Goal: Find contact information: Find contact information

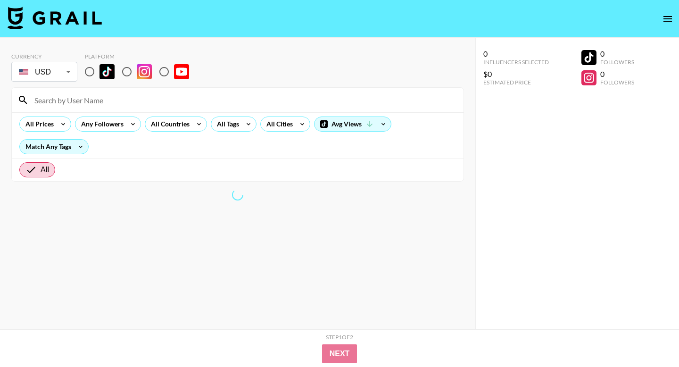
click at [224, 103] on input at bounding box center [243, 99] width 429 height 15
click at [115, 96] on input at bounding box center [243, 99] width 429 height 15
click at [113, 104] on input at bounding box center [243, 99] width 429 height 15
click at [129, 72] on input "radio" at bounding box center [127, 72] width 20 height 20
radio input "true"
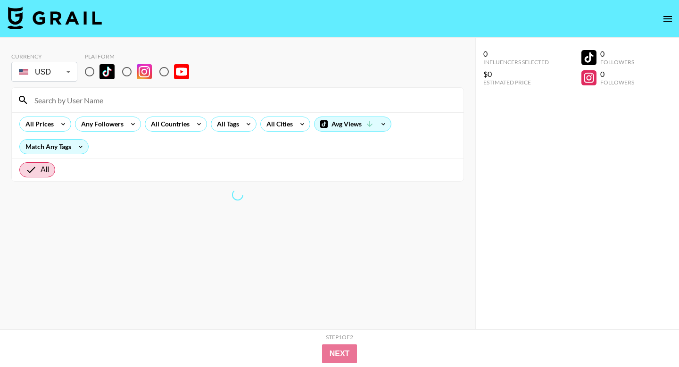
click at [121, 73] on input "radio" at bounding box center [127, 72] width 20 height 20
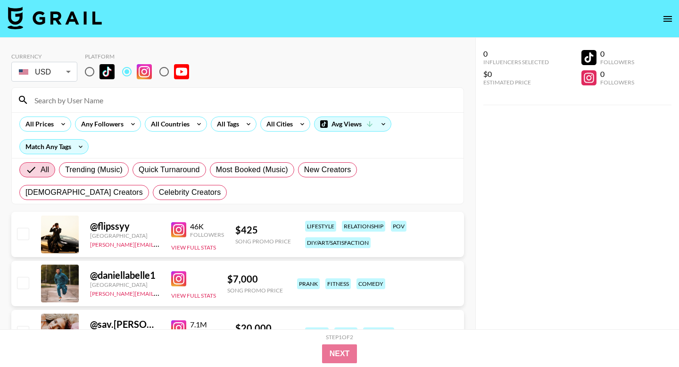
click at [117, 102] on input at bounding box center [243, 99] width 429 height 15
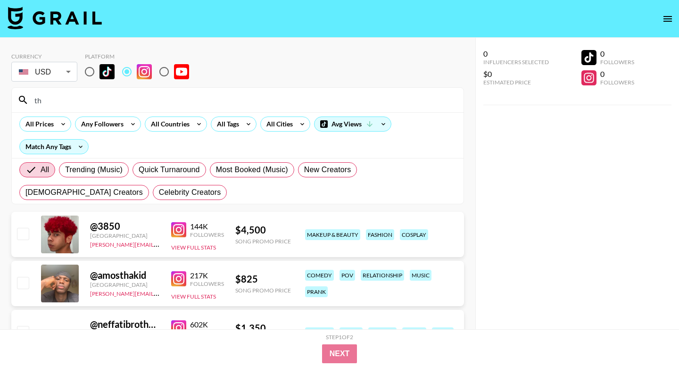
type input "t"
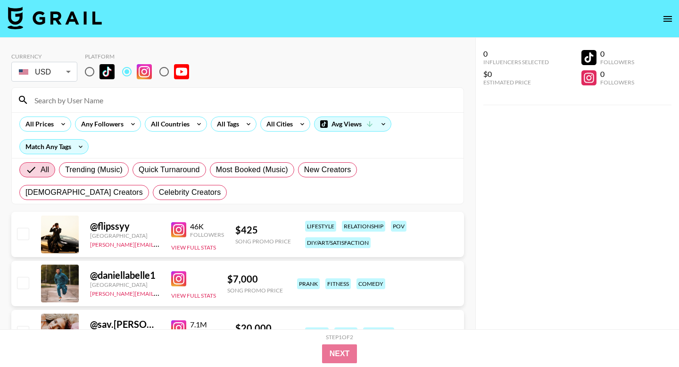
click at [256, 99] on input at bounding box center [243, 99] width 429 height 15
paste input "call_me_feigh"
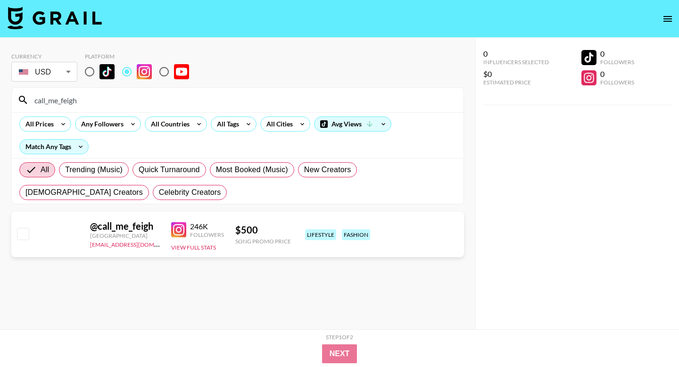
type input "call_me_feigh"
click at [80, 76] on input "radio" at bounding box center [90, 72] width 20 height 20
radio input "true"
click at [100, 98] on input "call_me_feigh" at bounding box center [243, 99] width 429 height 15
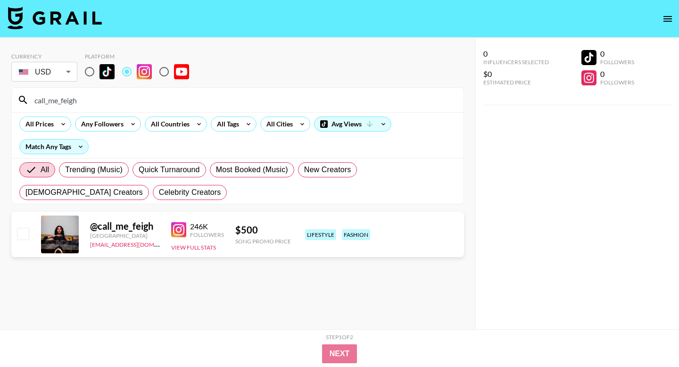
click at [100, 98] on input "call_me_feigh" at bounding box center [243, 99] width 429 height 15
click at [98, 104] on input "call_me_feigh" at bounding box center [243, 99] width 429 height 15
click at [98, 100] on input "call_me_fei" at bounding box center [243, 99] width 429 height 15
click at [98, 99] on input "call_me_fei" at bounding box center [243, 99] width 429 height 15
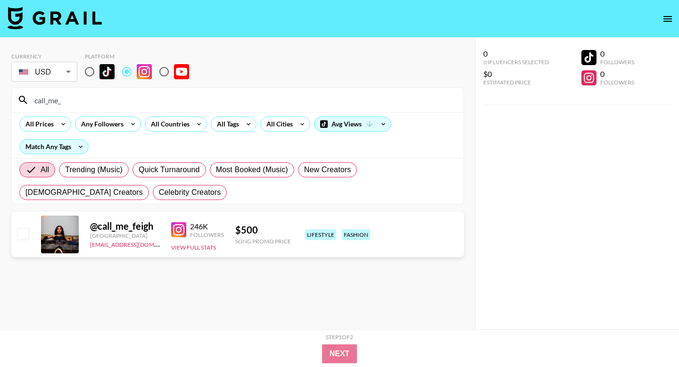
click at [98, 99] on input "call_me_" at bounding box center [243, 99] width 429 height 15
drag, startPoint x: 98, startPoint y: 99, endPoint x: 0, endPoint y: 99, distance: 98.1
click at [0, 99] on div "Currency USD USD ​ Platform call_me_ All Prices Any Followers All Countries All…" at bounding box center [237, 202] width 475 height 329
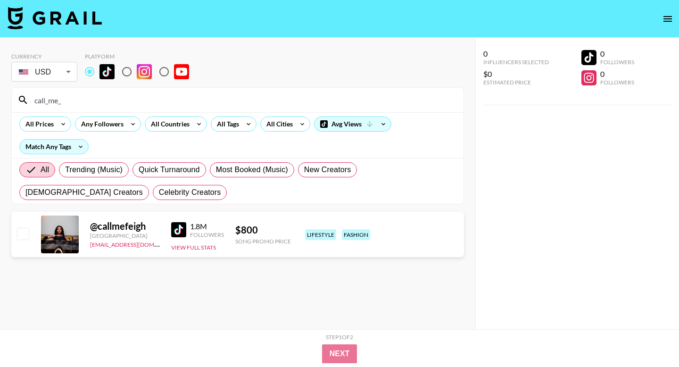
click at [161, 101] on input "call_me_" at bounding box center [243, 99] width 429 height 15
type input "c"
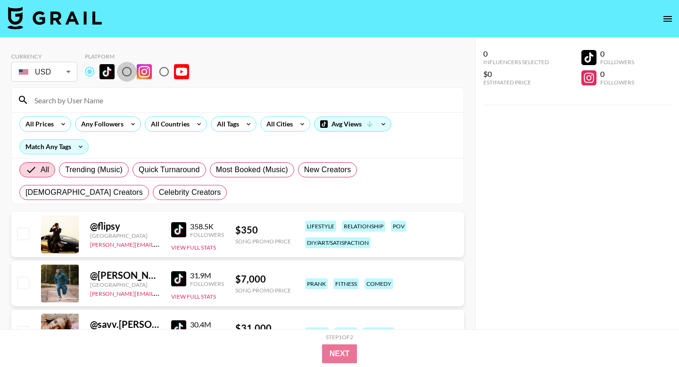
click at [134, 72] on input "radio" at bounding box center [127, 72] width 20 height 20
radio input "true"
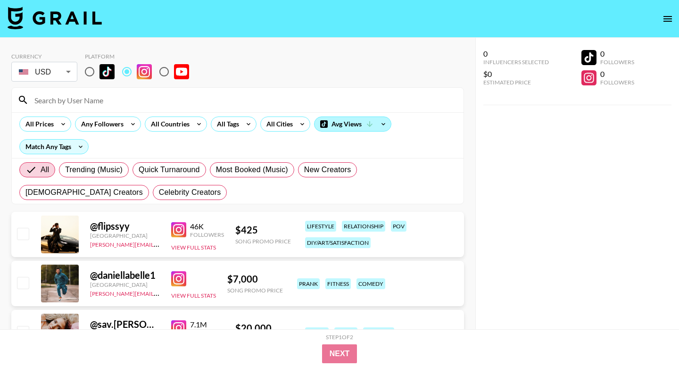
click at [351, 124] on div "Avg Views" at bounding box center [352, 124] width 76 height 14
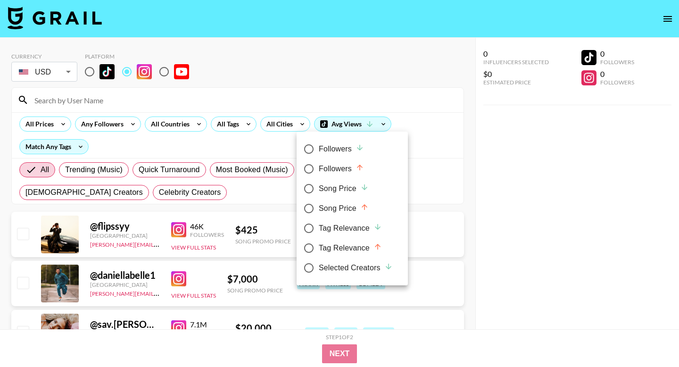
click at [277, 127] on div at bounding box center [339, 183] width 679 height 367
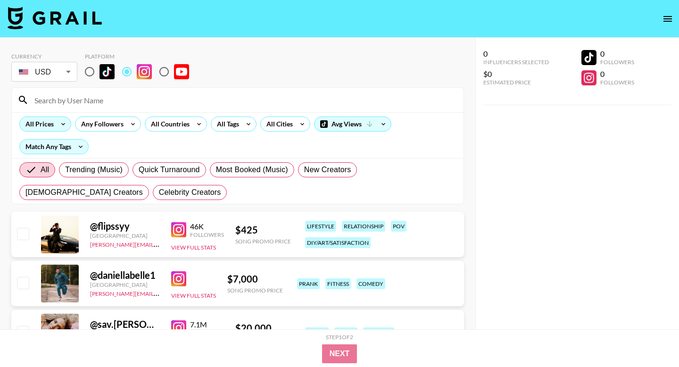
click at [61, 121] on icon at bounding box center [63, 124] width 15 height 14
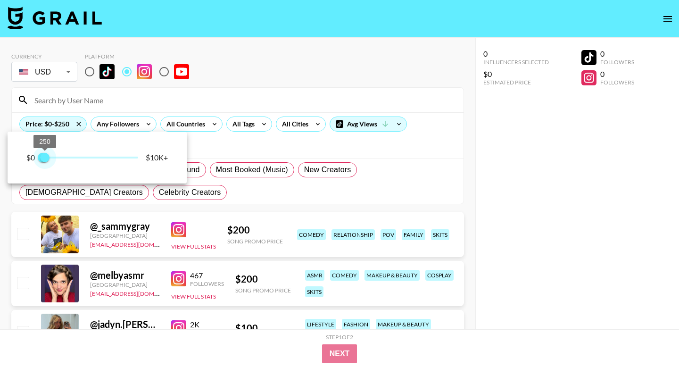
drag, startPoint x: 134, startPoint y: 154, endPoint x: 45, endPoint y: 163, distance: 89.6
click at [45, 162] on span "250" at bounding box center [44, 157] width 9 height 9
type input "500"
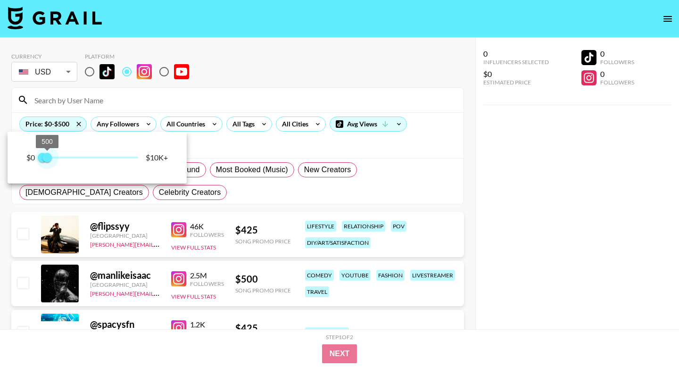
click at [47, 156] on span "500" at bounding box center [46, 157] width 9 height 9
click at [217, 191] on div at bounding box center [339, 183] width 679 height 367
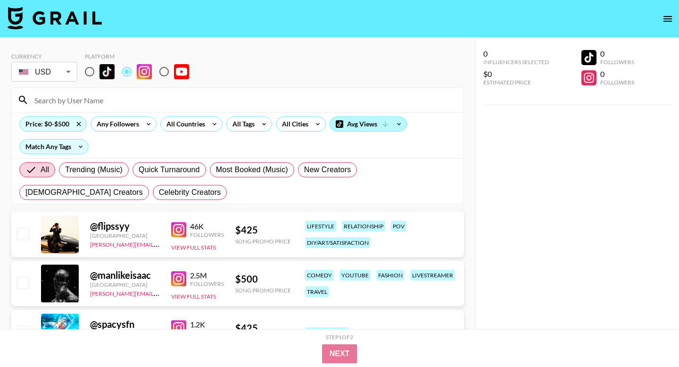
click at [374, 124] on div "Avg Views" at bounding box center [368, 124] width 76 height 14
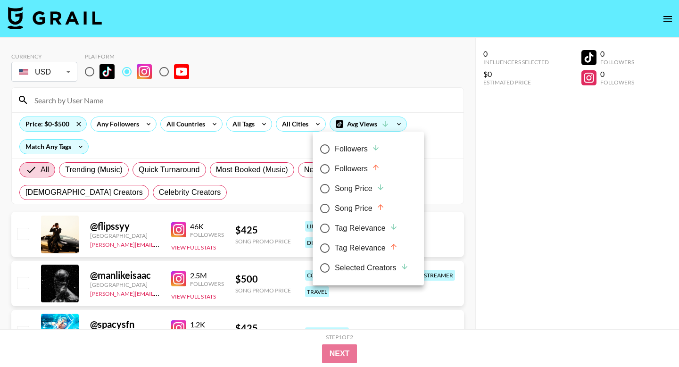
click at [461, 149] on div at bounding box center [339, 183] width 679 height 367
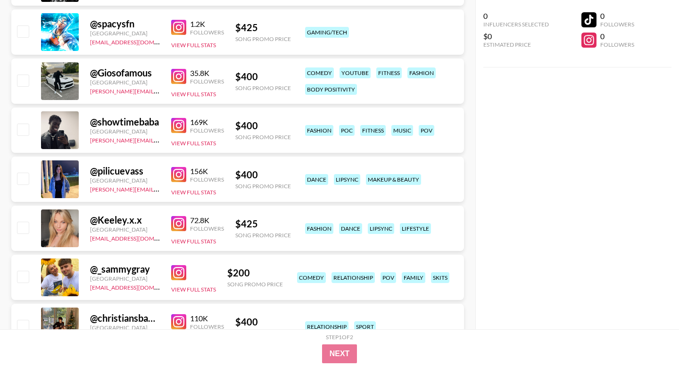
scroll to position [309, 0]
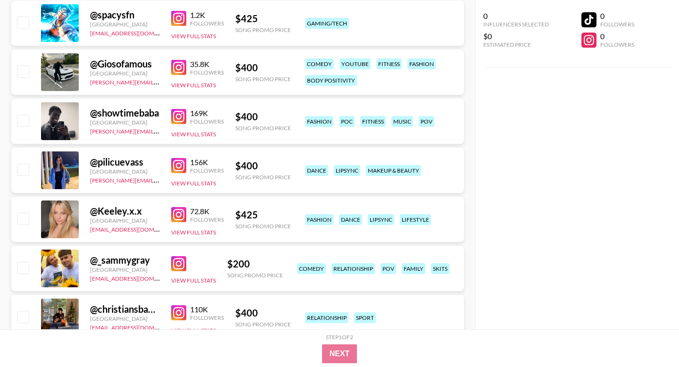
click at [175, 161] on img at bounding box center [178, 165] width 15 height 15
click at [181, 120] on img at bounding box center [178, 116] width 15 height 15
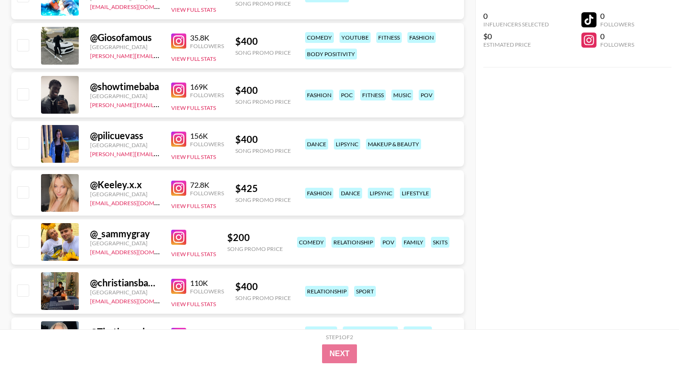
scroll to position [339, 0]
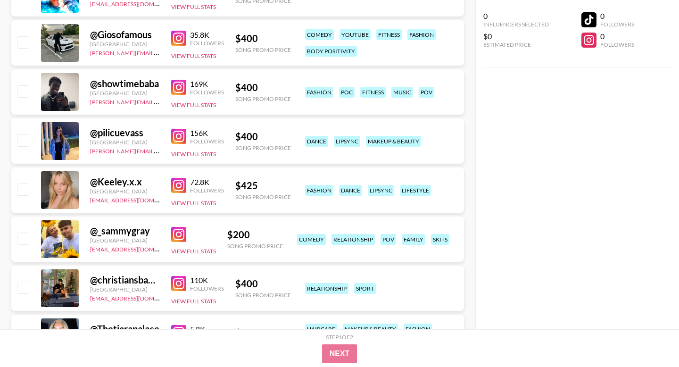
click at [180, 179] on img at bounding box center [178, 185] width 15 height 15
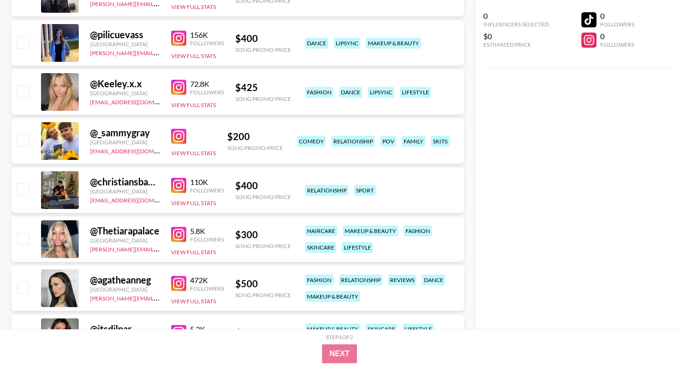
scroll to position [448, 0]
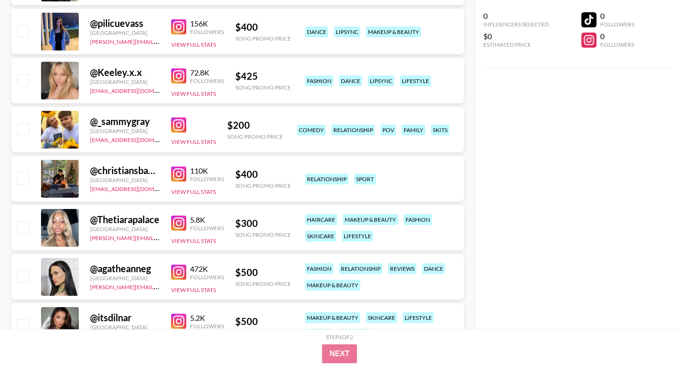
click at [173, 167] on img at bounding box center [178, 173] width 15 height 15
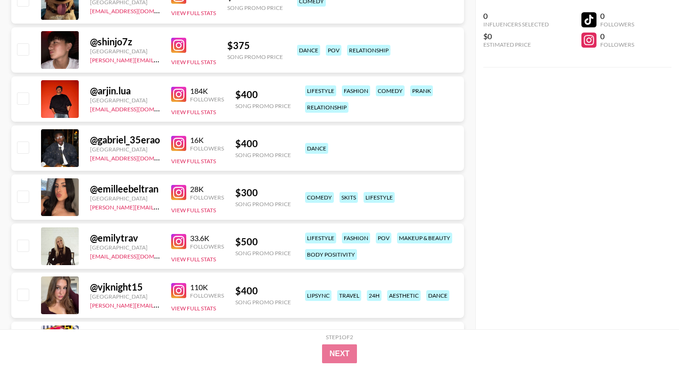
scroll to position [979, 0]
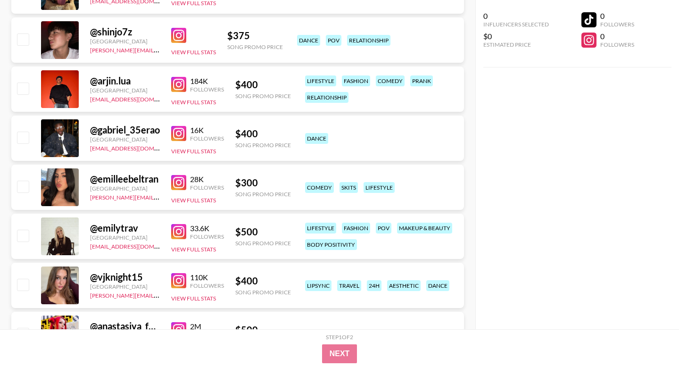
click at [175, 180] on img at bounding box center [178, 182] width 15 height 15
click at [182, 233] on img at bounding box center [178, 231] width 15 height 15
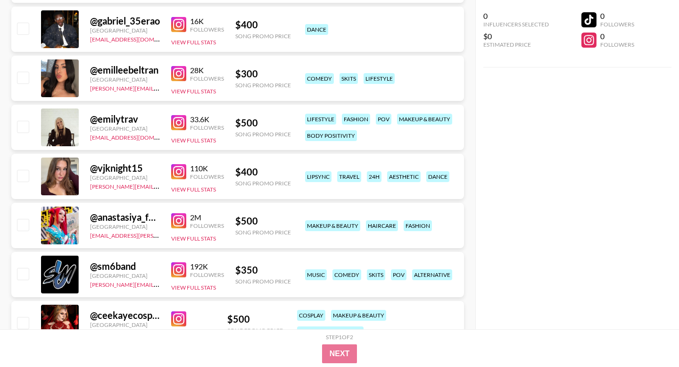
scroll to position [1090, 0]
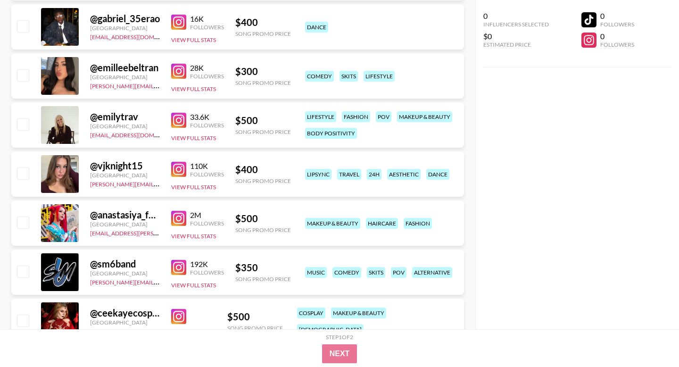
click at [183, 214] on img at bounding box center [178, 218] width 15 height 15
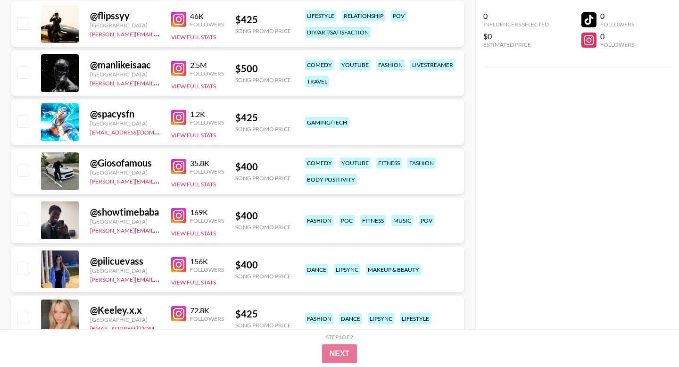
scroll to position [0, 0]
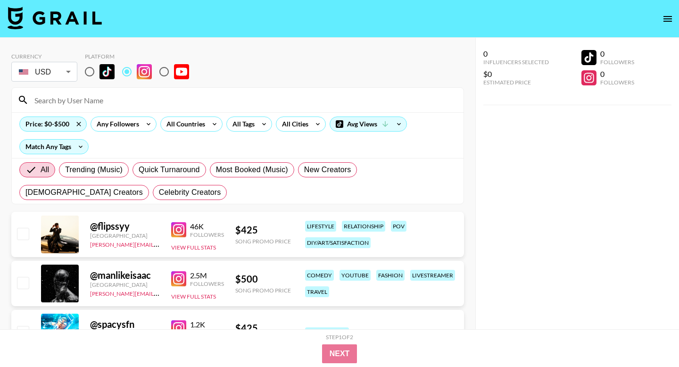
click at [69, 131] on div "Price: $0-$500" at bounding box center [52, 123] width 67 height 15
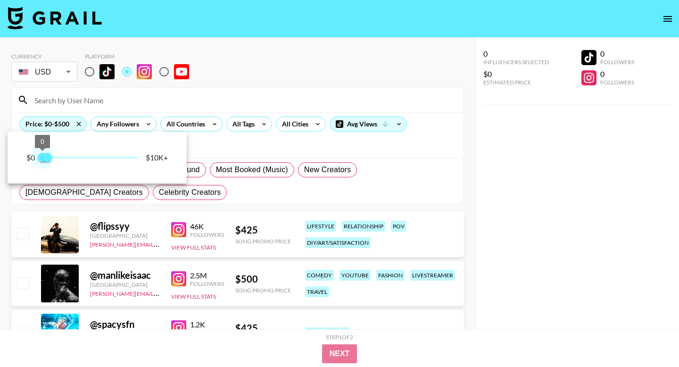
type input "250"
click at [45, 162] on span "250 500" at bounding box center [90, 157] width 96 height 14
click at [245, 150] on div at bounding box center [339, 183] width 679 height 367
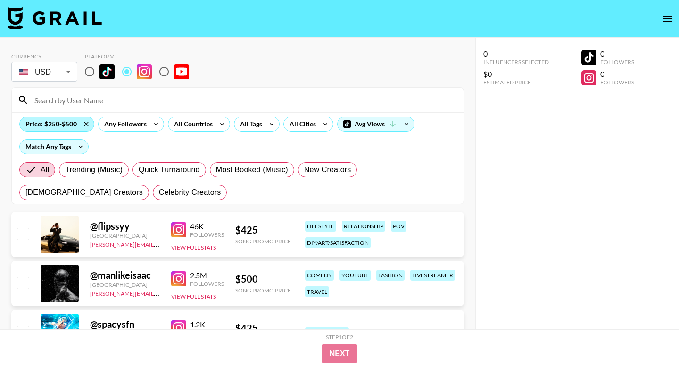
click at [61, 123] on div "Price: $250-$500" at bounding box center [57, 124] width 74 height 14
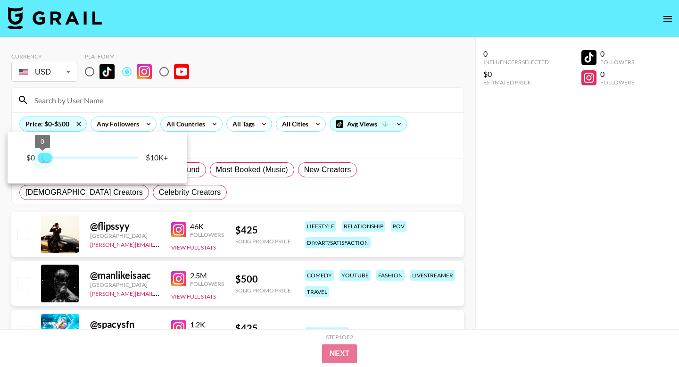
type input "250"
click at [45, 158] on span "250 500" at bounding box center [90, 157] width 96 height 14
click at [85, 124] on div at bounding box center [339, 183] width 679 height 367
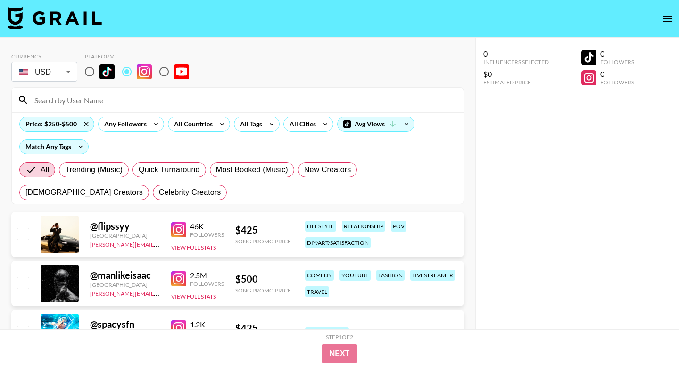
click at [85, 124] on icon at bounding box center [86, 124] width 15 height 14
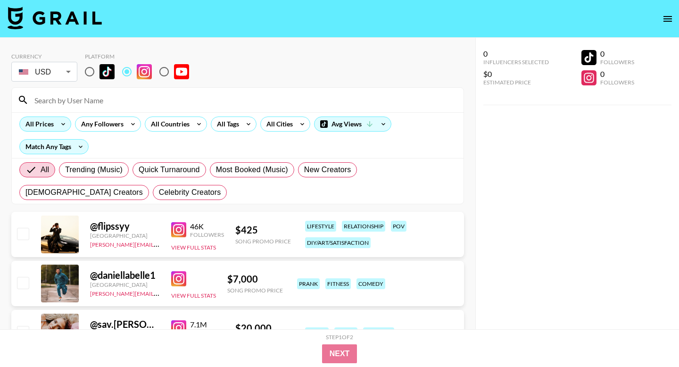
click at [40, 124] on div "All Prices" at bounding box center [38, 124] width 36 height 14
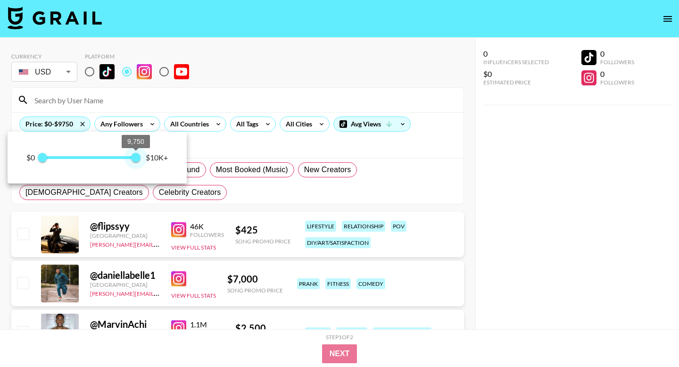
type input "250"
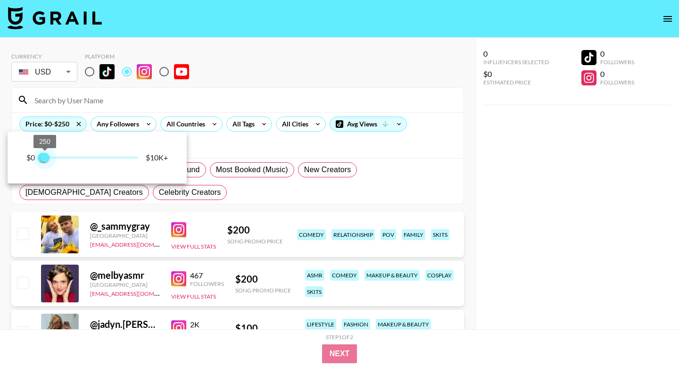
drag, startPoint x: 128, startPoint y: 155, endPoint x: 44, endPoint y: 155, distance: 83.9
click at [44, 155] on span "250" at bounding box center [44, 157] width 9 height 9
click at [237, 159] on div at bounding box center [339, 183] width 679 height 367
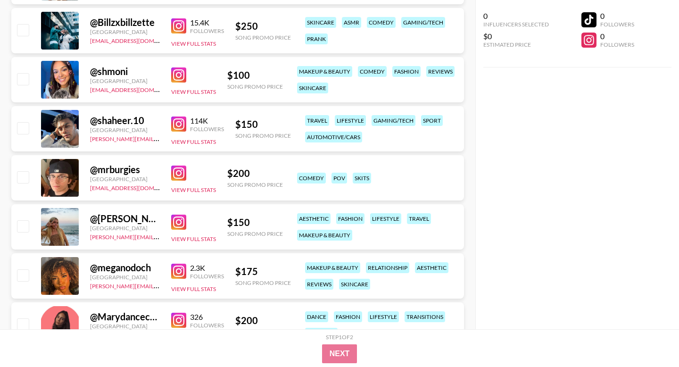
scroll to position [355, 0]
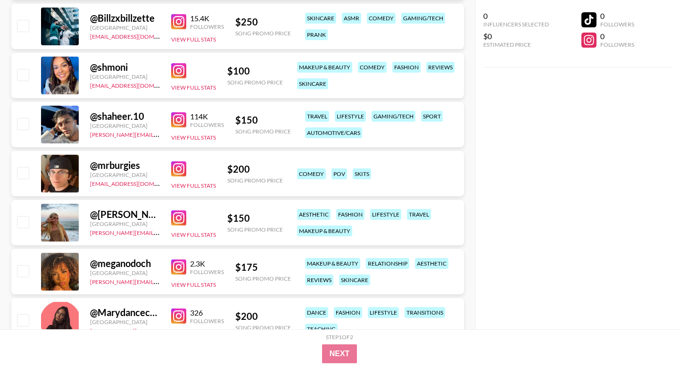
click at [178, 221] on img at bounding box center [178, 217] width 15 height 15
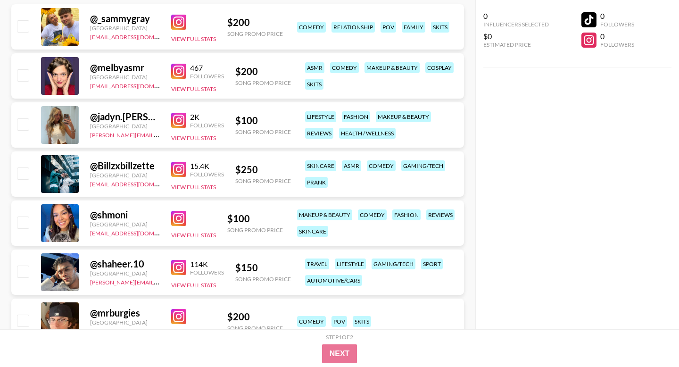
scroll to position [0, 0]
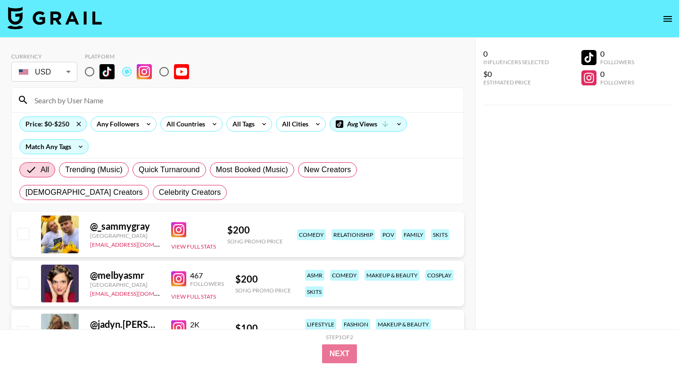
click at [243, 100] on input at bounding box center [243, 99] width 429 height 15
paste input "pilicuevass"
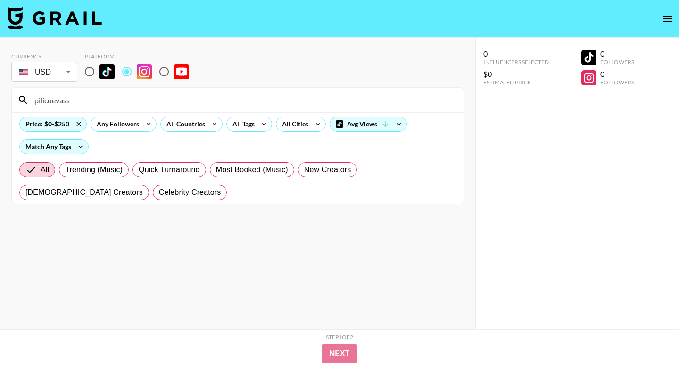
type input "pilicuevass"
click at [78, 122] on icon at bounding box center [78, 124] width 15 height 14
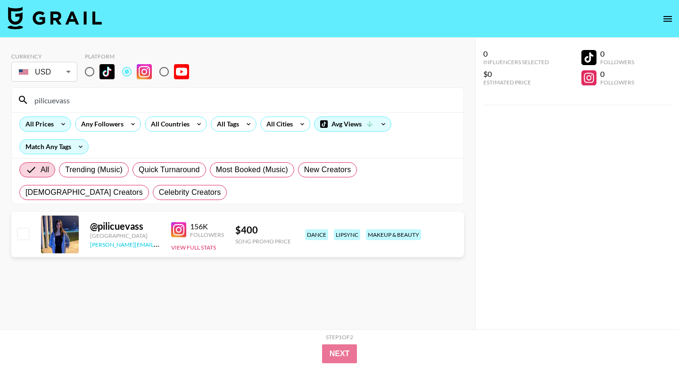
click at [146, 245] on link "[PERSON_NAME][EMAIL_ADDRESS][DOMAIN_NAME]" at bounding box center [160, 243] width 140 height 9
click at [140, 246] on link "[PERSON_NAME][EMAIL_ADDRESS][DOMAIN_NAME]" at bounding box center [160, 243] width 140 height 9
